Goal: Task Accomplishment & Management: Use online tool/utility

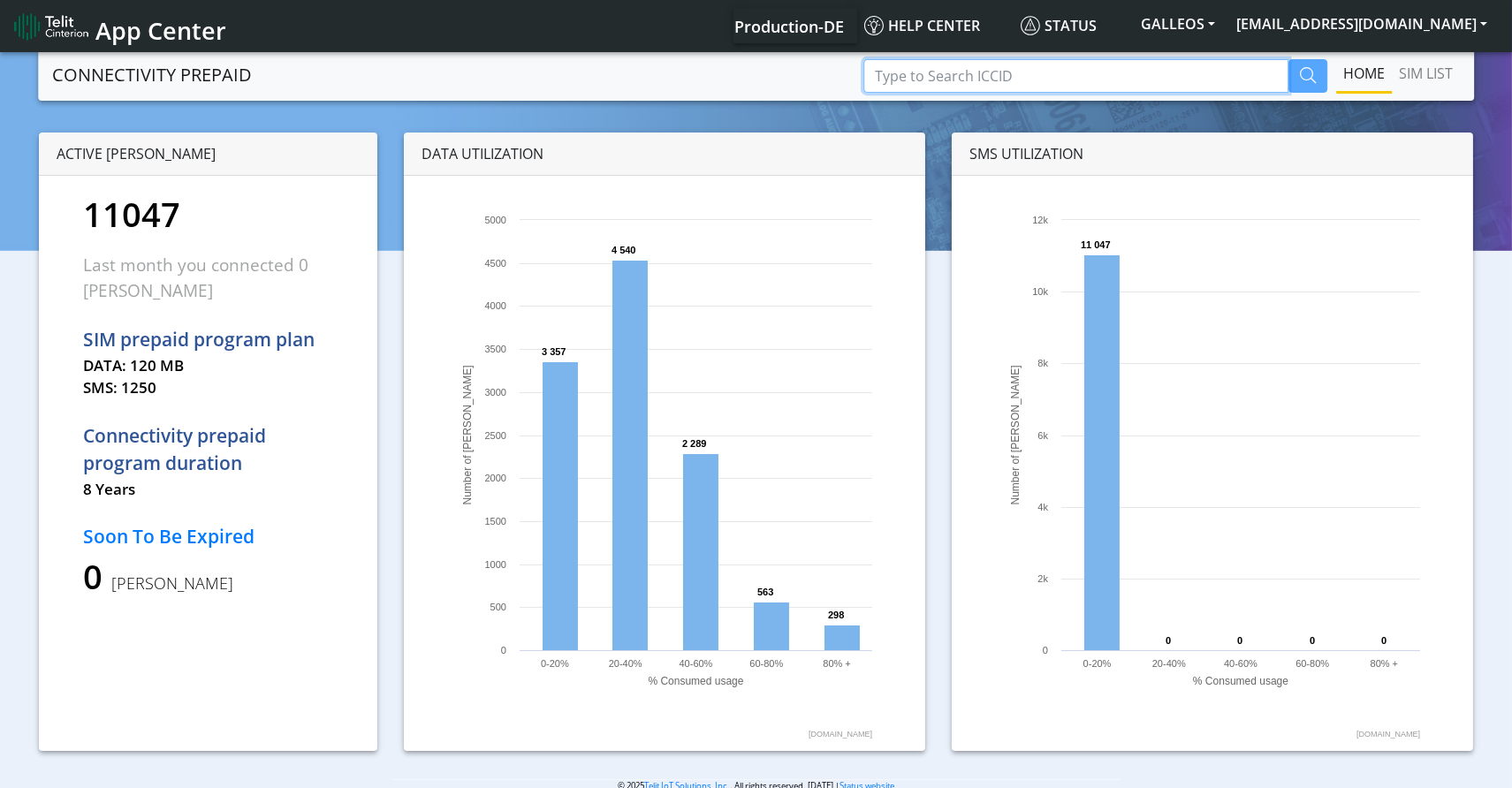
click at [936, 85] on input "Type to Search ICCID" at bounding box center [1076, 76] width 425 height 34
paste input "89358151000008086848"
type input "89358151000008086848"
click at [1296, 74] on button "button" at bounding box center [1308, 76] width 39 height 34
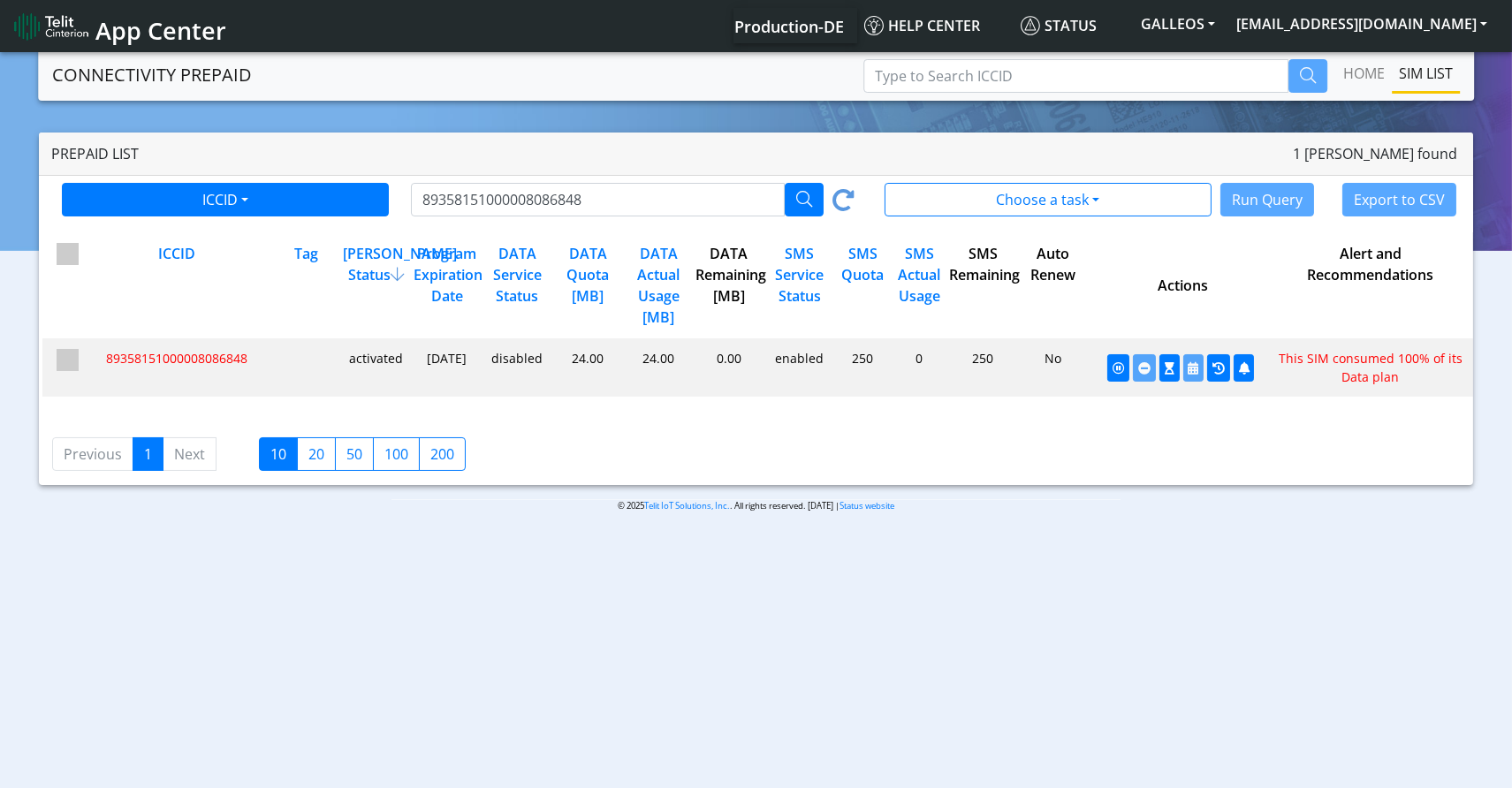
click at [169, 349] on span "89358151000008086848" at bounding box center [177, 357] width 142 height 17
click at [1167, 366] on icon "button" at bounding box center [1169, 368] width 10 height 12
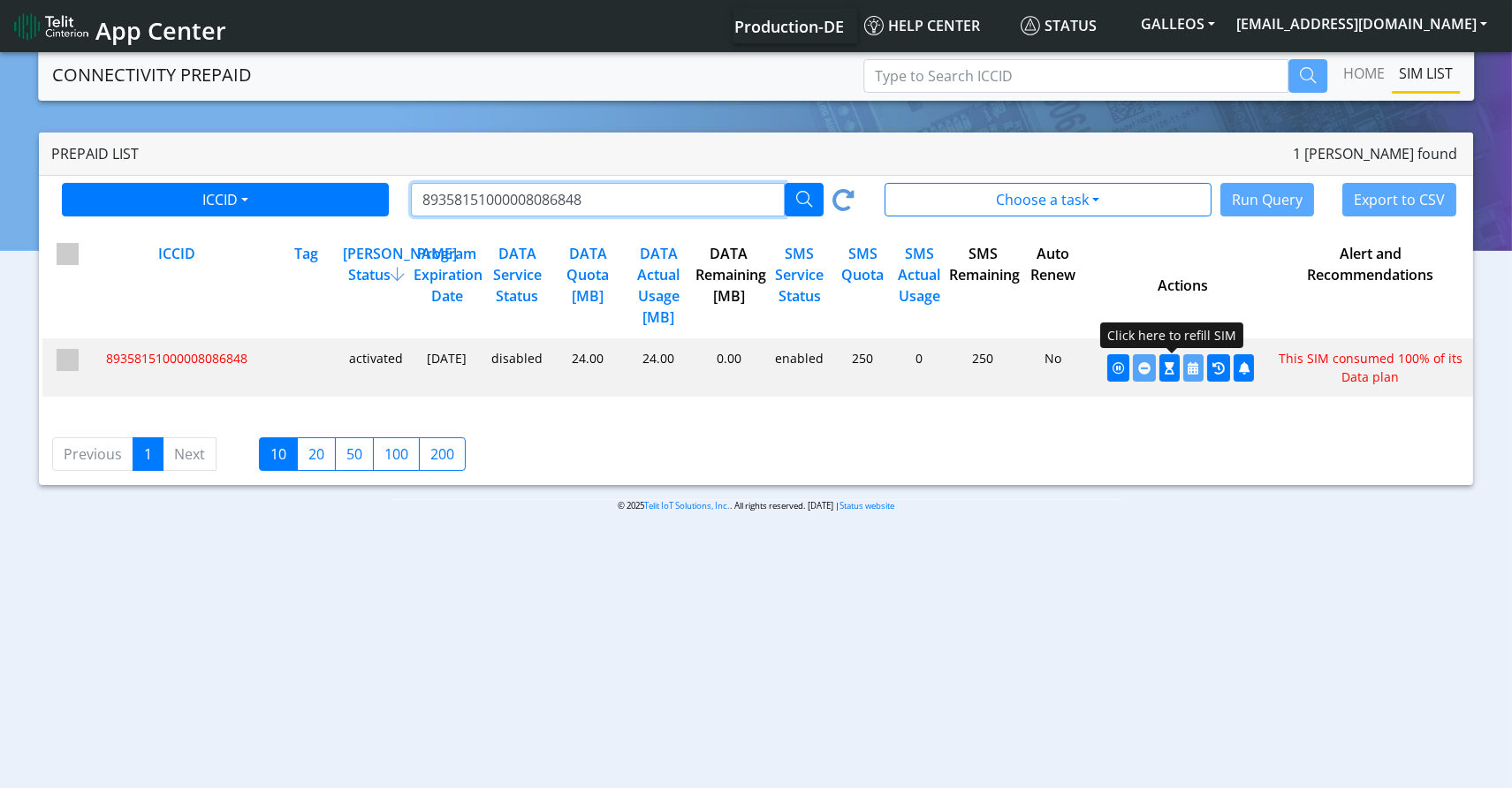
click at [529, 195] on input "89358151000008086848" at bounding box center [597, 200] width 373 height 34
paste input "93581510000080792078"
type input "8935815100000893581510000080792078086848"
drag, startPoint x: 757, startPoint y: 193, endPoint x: 404, endPoint y: 172, distance: 353.6
click at [404, 172] on div "Prepaid List 1 SIMs found ICCID ICCID Tag 8935815100000893581510000080792078086…" at bounding box center [756, 182] width 1435 height 100
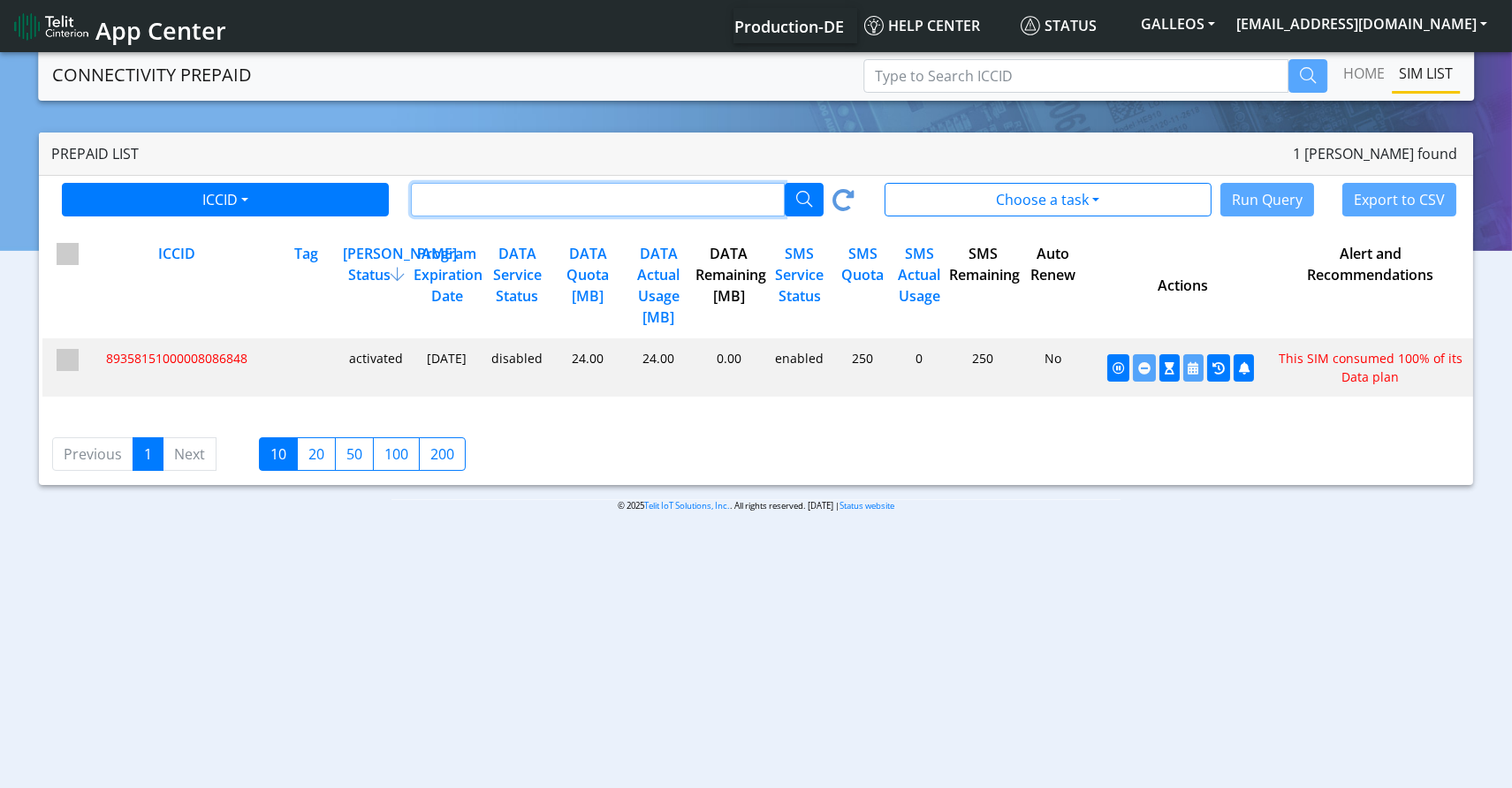
paste input "89358151000008079207"
type input "89358151000008079207"
click at [807, 205] on icon "button" at bounding box center [804, 199] width 16 height 16
